Goal: Task Accomplishment & Management: Complete application form

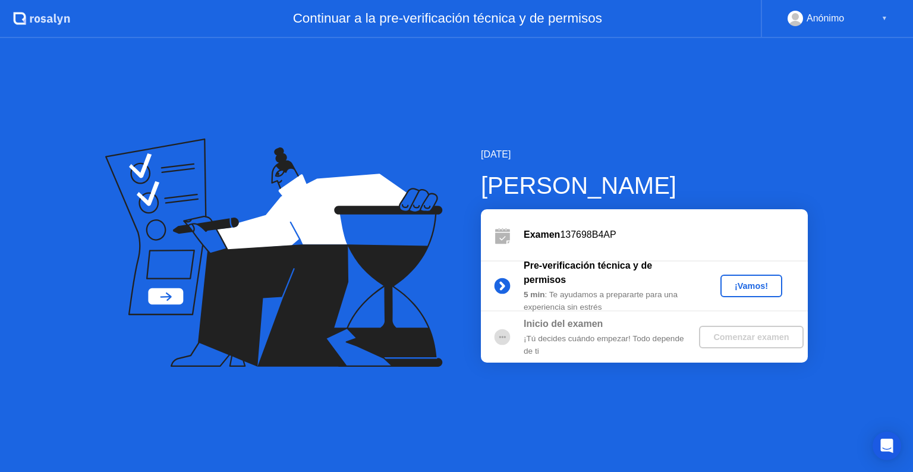
click at [746, 278] on button "¡Vamos!" at bounding box center [751, 285] width 62 height 23
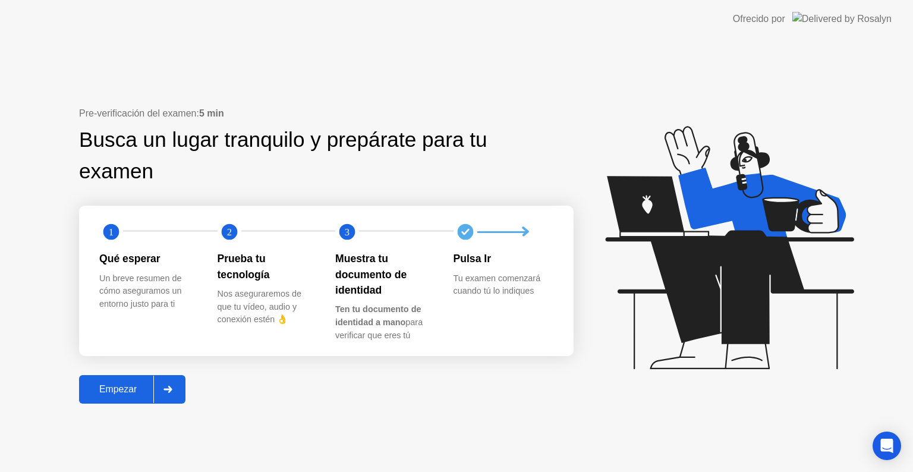
click at [122, 392] on div "Empezar" at bounding box center [118, 389] width 71 height 11
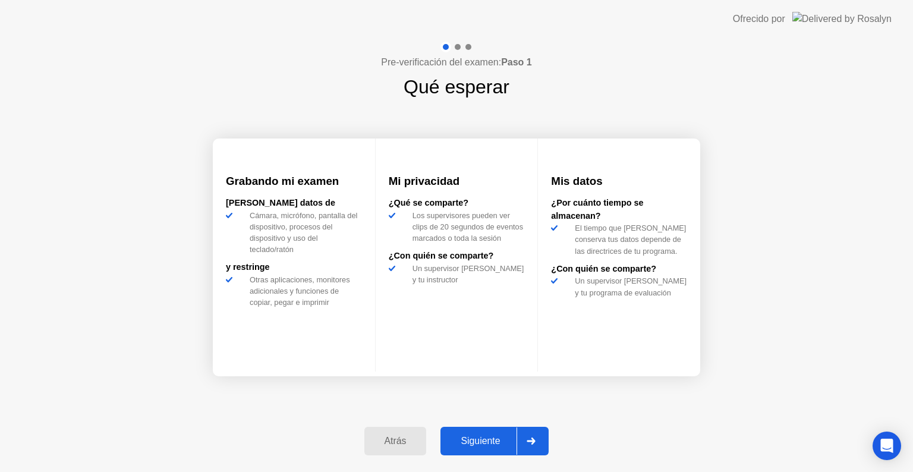
click at [482, 435] on div "Siguiente" at bounding box center [480, 440] width 72 height 11
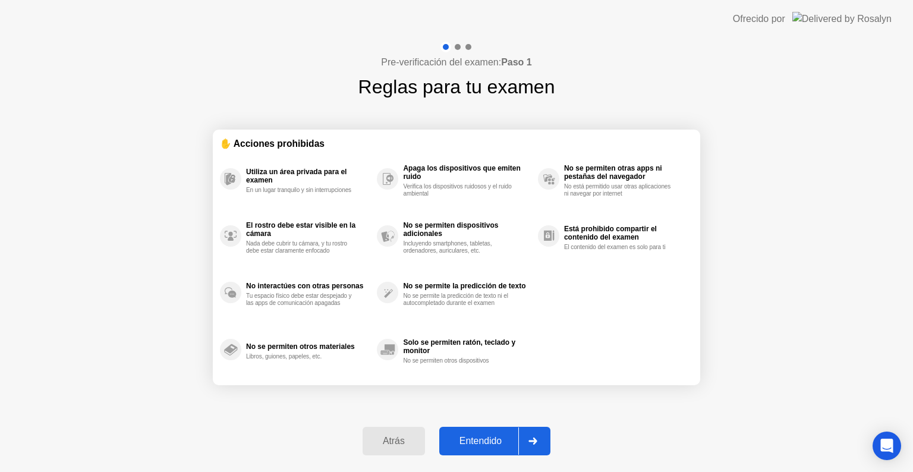
click at [474, 446] on div "Entendido" at bounding box center [480, 440] width 75 height 11
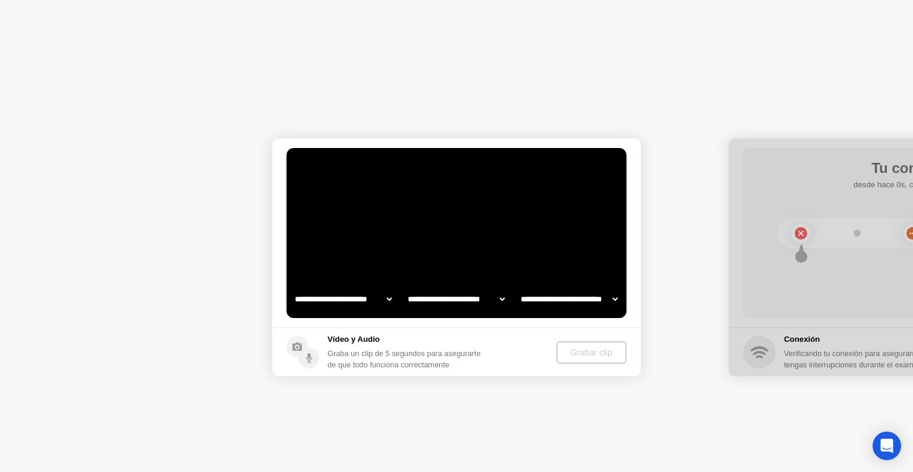
select select "**********"
select select "*******"
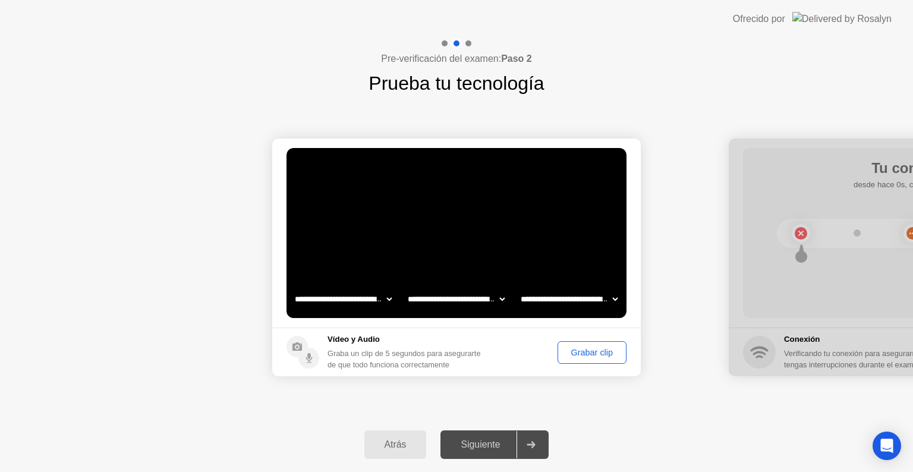
click at [588, 357] on div "Grabar clip" at bounding box center [591, 353] width 61 height 10
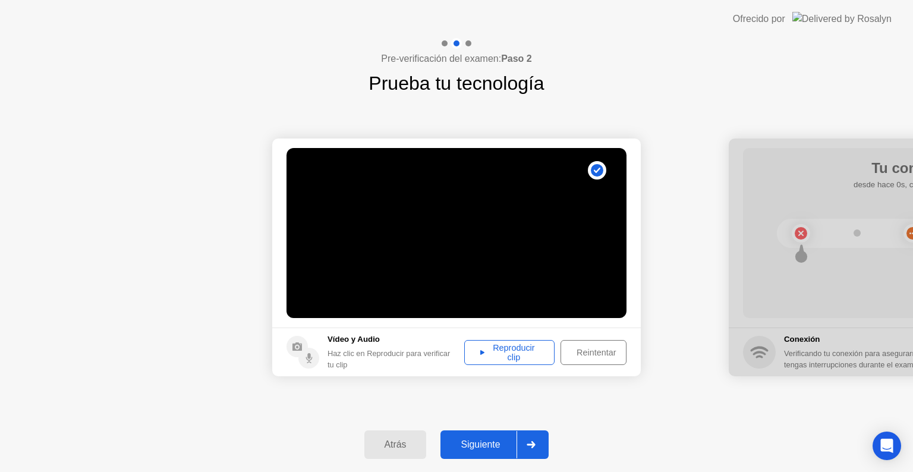
click at [515, 345] on div "Reproducir clip" at bounding box center [509, 352] width 82 height 19
click at [506, 439] on div "Siguiente" at bounding box center [480, 444] width 72 height 11
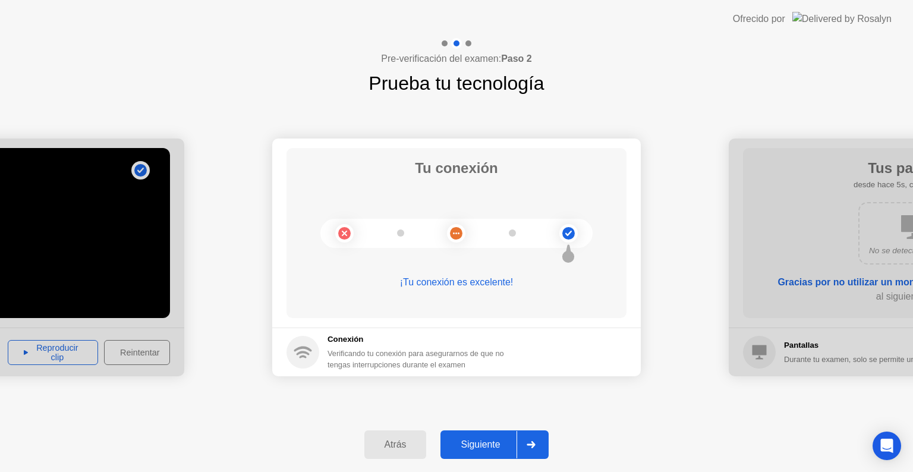
click at [480, 439] on div "Siguiente" at bounding box center [480, 444] width 72 height 11
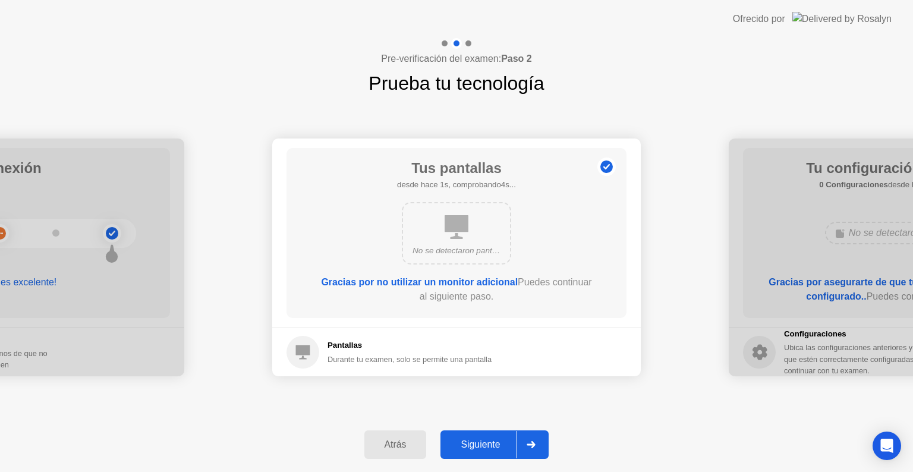
click at [482, 443] on div "Siguiente" at bounding box center [480, 444] width 72 height 11
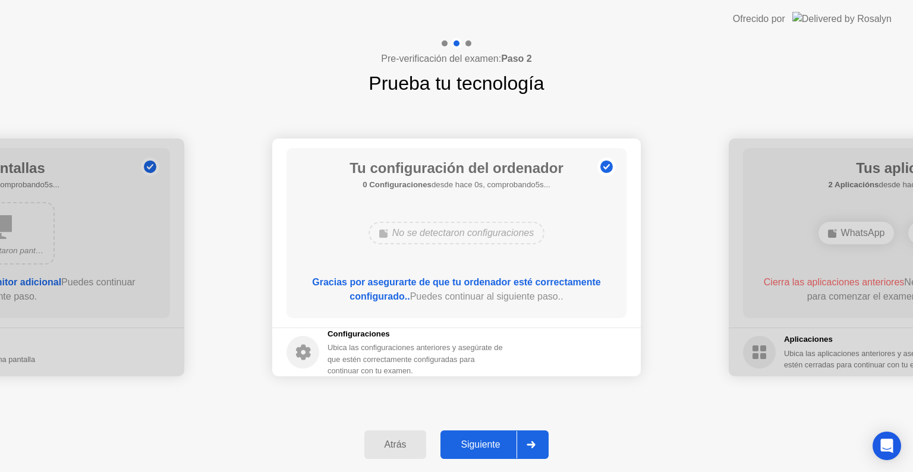
click at [490, 448] on div "Siguiente" at bounding box center [480, 444] width 72 height 11
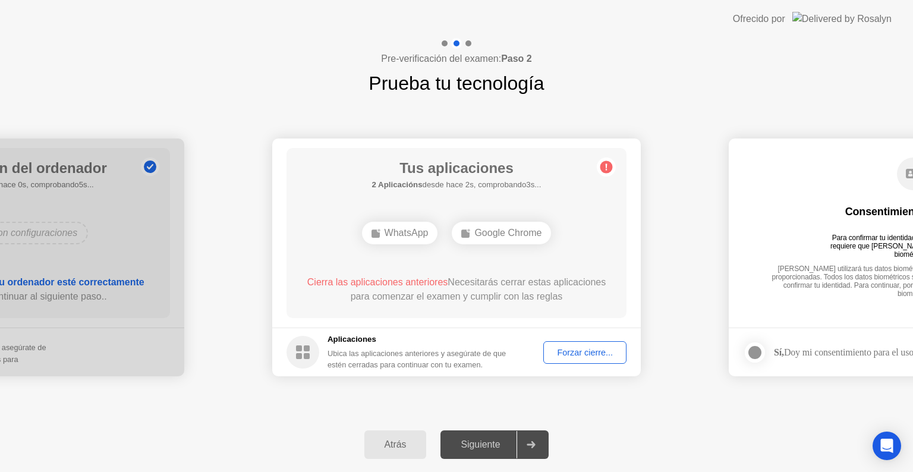
click at [575, 349] on div "Forzar cierre..." at bounding box center [584, 353] width 75 height 10
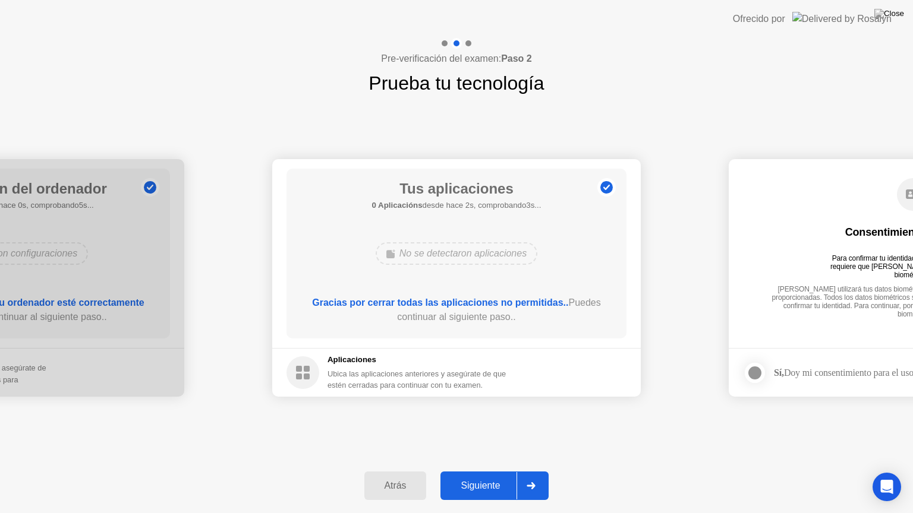
click at [615, 441] on div "**********" at bounding box center [456, 277] width 913 height 361
click at [532, 471] on icon at bounding box center [530, 485] width 9 height 7
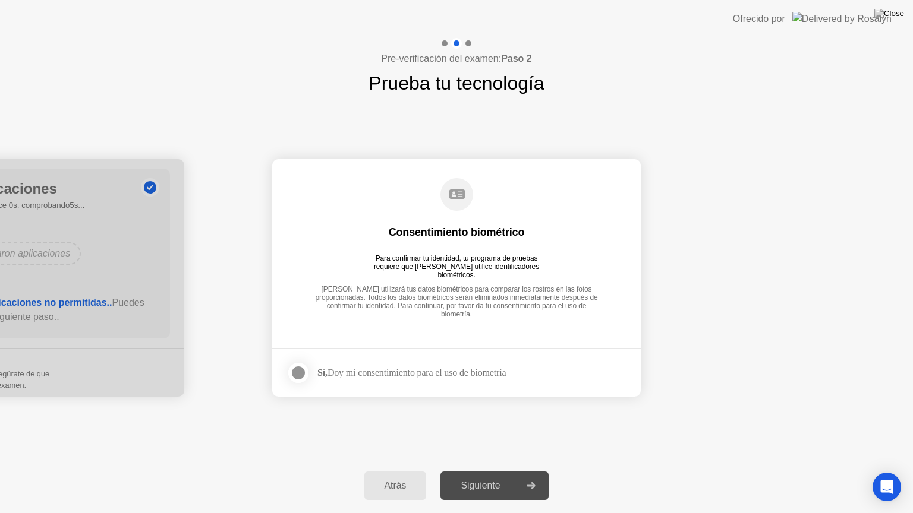
click at [299, 371] on div at bounding box center [298, 373] width 14 height 14
click at [482, 471] on button "Siguiente" at bounding box center [494, 486] width 108 height 29
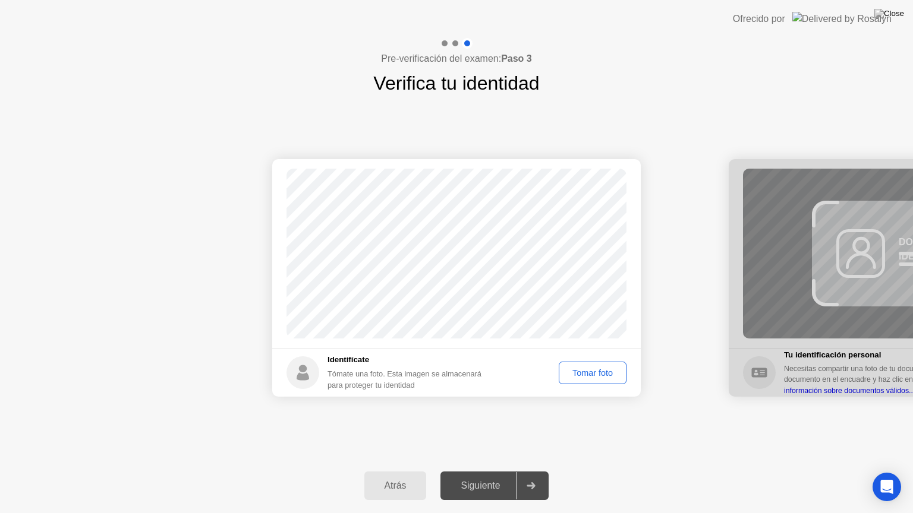
click at [587, 371] on div "Tomar foto" at bounding box center [592, 373] width 59 height 10
click at [587, 371] on div "Repetir" at bounding box center [599, 373] width 46 height 10
click at [585, 365] on button "Tomar foto" at bounding box center [592, 373] width 68 height 23
click at [598, 375] on div "Repetir" at bounding box center [599, 373] width 46 height 10
click at [590, 374] on div "Tomar foto" at bounding box center [592, 373] width 59 height 10
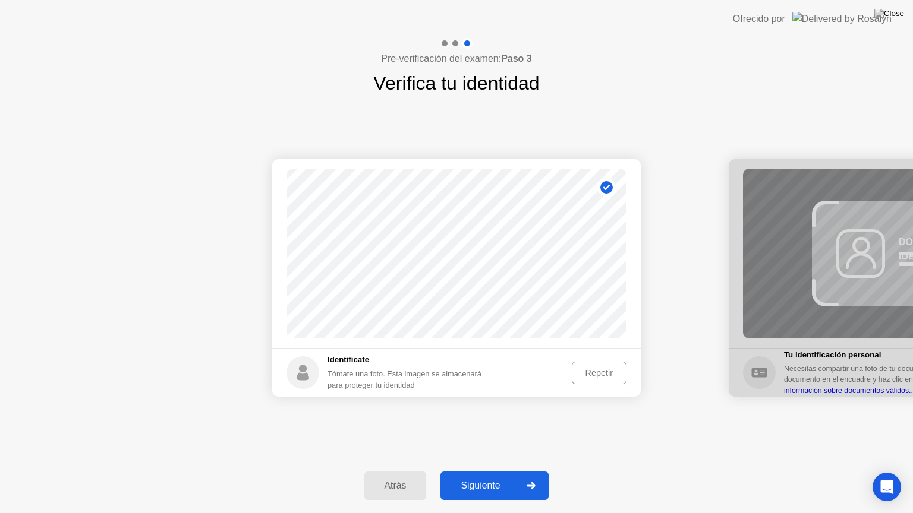
click at [501, 471] on div "Siguiente" at bounding box center [480, 486] width 72 height 11
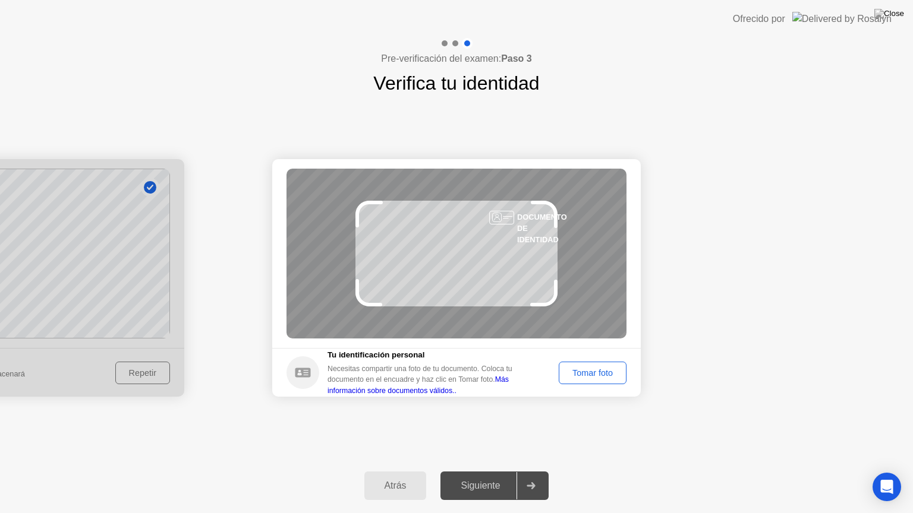
click at [596, 370] on div "Tomar foto" at bounding box center [592, 373] width 59 height 10
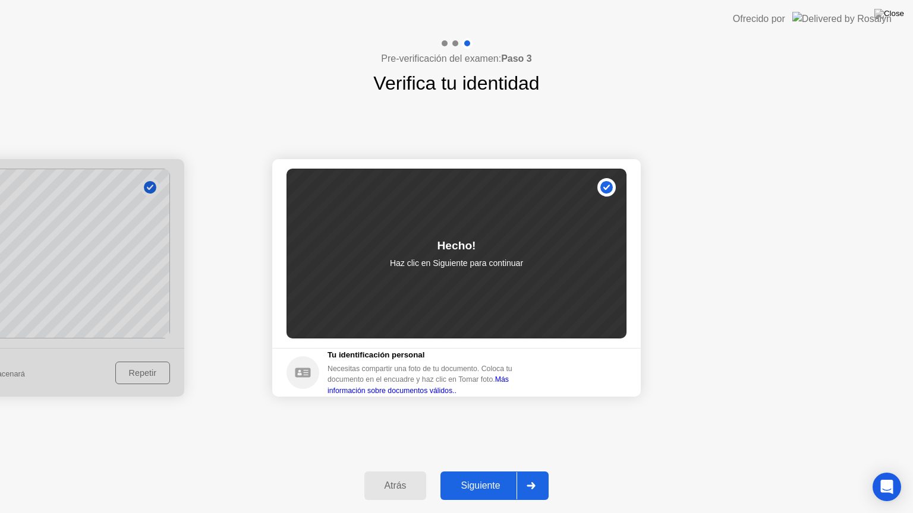
click at [497, 471] on div "Siguiente" at bounding box center [480, 486] width 72 height 11
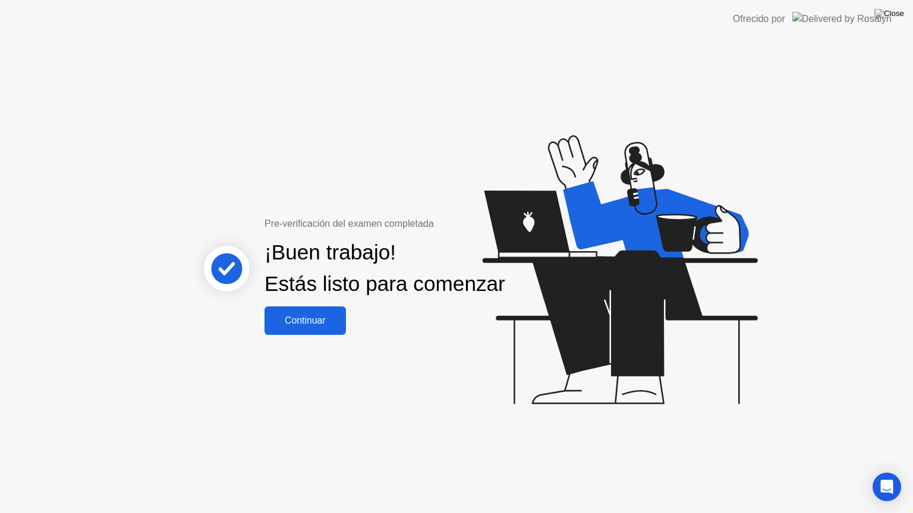
click at [317, 321] on button "Continuar" at bounding box center [304, 321] width 81 height 29
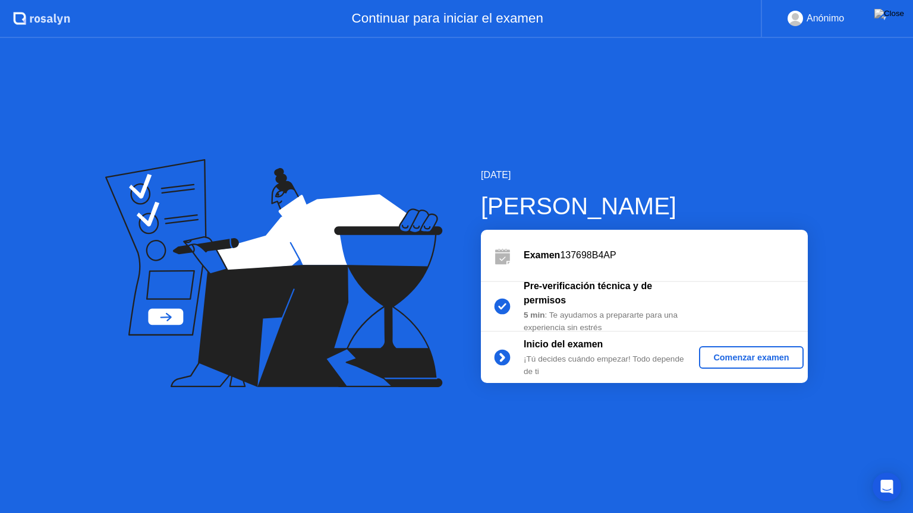
click at [755, 354] on div "Comenzar examen" at bounding box center [750, 358] width 94 height 10
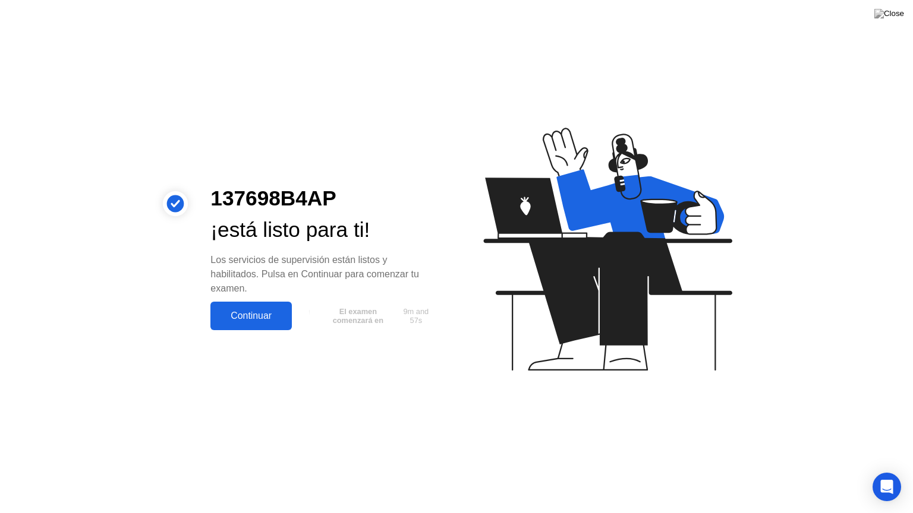
click at [258, 321] on div "Continuar" at bounding box center [251, 316] width 74 height 11
